Goal: Task Accomplishment & Management: Manage account settings

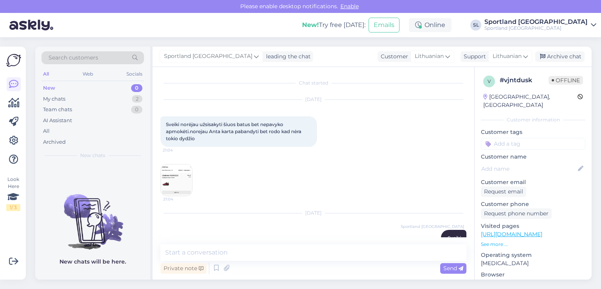
scroll to position [290, 0]
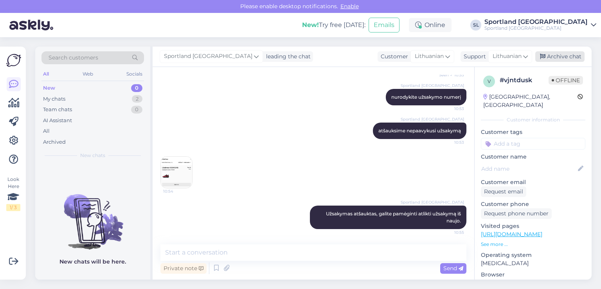
click at [575, 56] on div "Archive chat" at bounding box center [559, 56] width 49 height 11
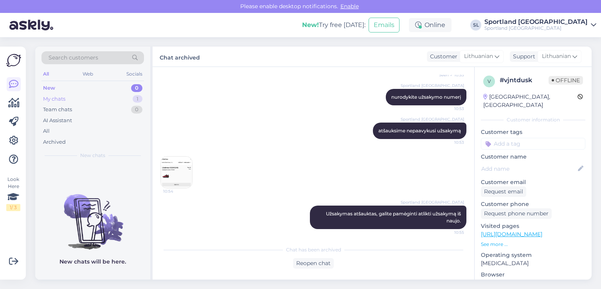
click at [115, 97] on div "My chats 1" at bounding box center [92, 99] width 103 height 11
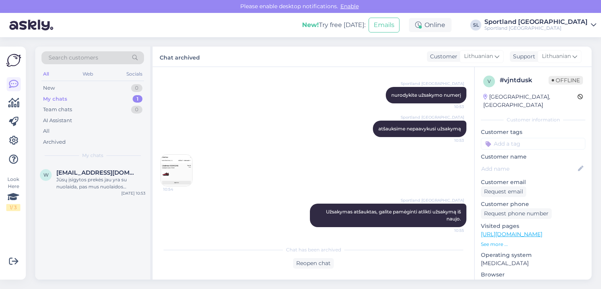
scroll to position [292, 0]
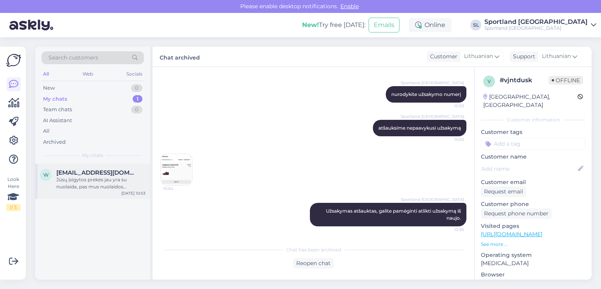
click at [127, 188] on div "Jūsų įsigytos prekės jau yra su nuolaida, pas mus nuolaidos nesumuojamos ir tai…" at bounding box center [100, 183] width 89 height 14
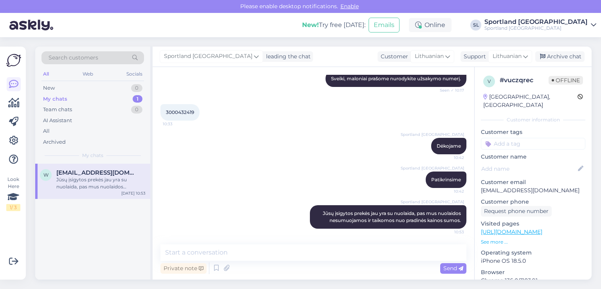
scroll to position [103, 0]
click at [578, 60] on div "Archive chat" at bounding box center [559, 56] width 49 height 11
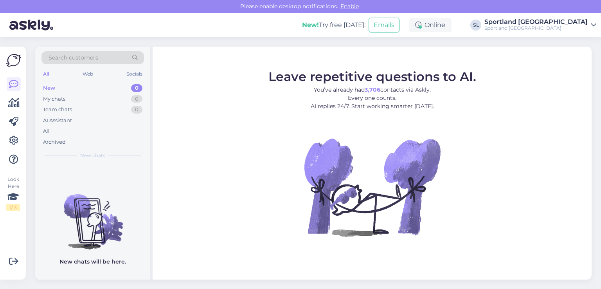
click at [46, 133] on div "All" at bounding box center [46, 131] width 7 height 8
